Goal: Unclear: Browse casually

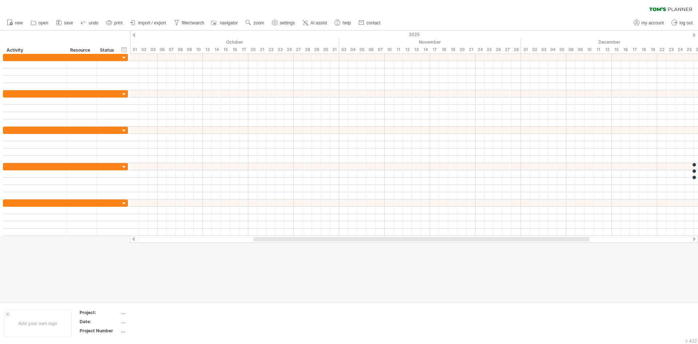
drag, startPoint x: 312, startPoint y: 240, endPoint x: 320, endPoint y: 239, distance: 8.4
click at [320, 239] on div at bounding box center [422, 239] width 336 height 4
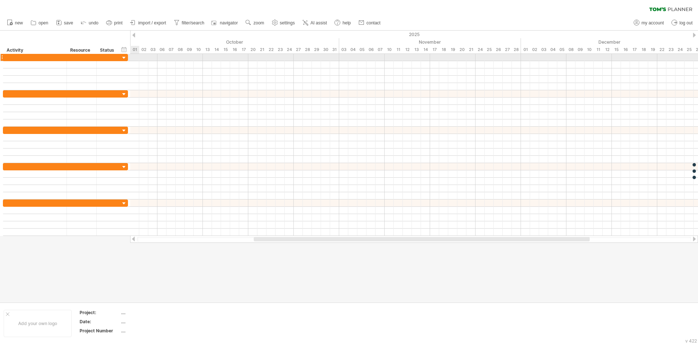
click at [124, 56] on div at bounding box center [124, 58] width 7 height 7
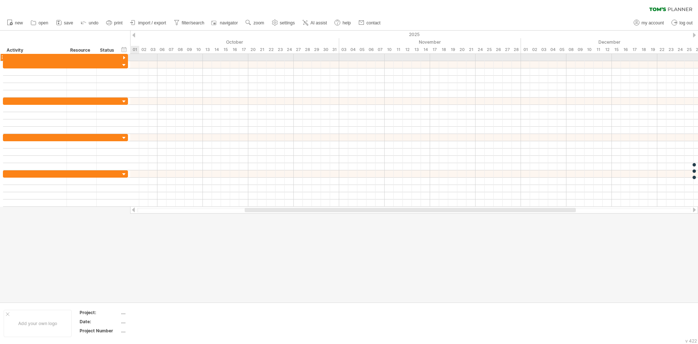
click at [123, 55] on div at bounding box center [124, 58] width 7 height 7
